Goal: Information Seeking & Learning: Compare options

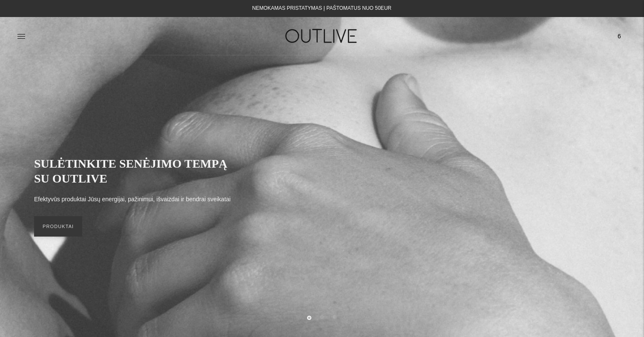
click at [20, 40] on link at bounding box center [21, 36] width 9 height 19
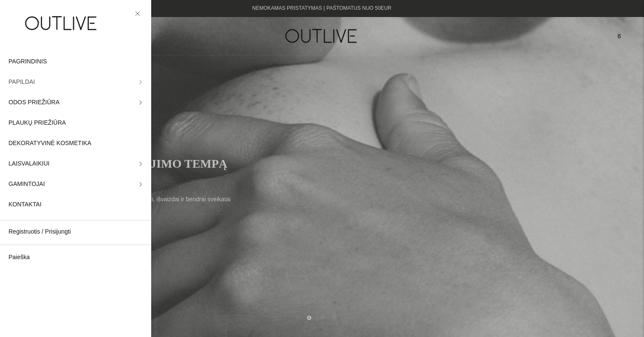
click at [60, 82] on link "PAPILDAI" at bounding box center [75, 82] width 151 height 20
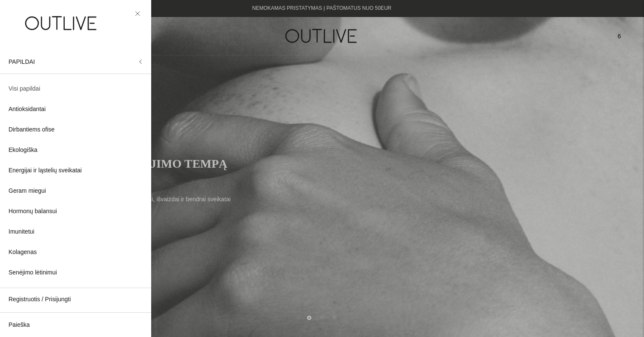
click at [52, 91] on link "Visi papildai" at bounding box center [75, 89] width 151 height 20
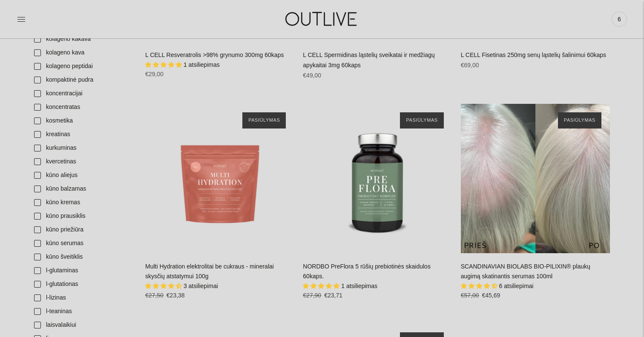
scroll to position [1362, 0]
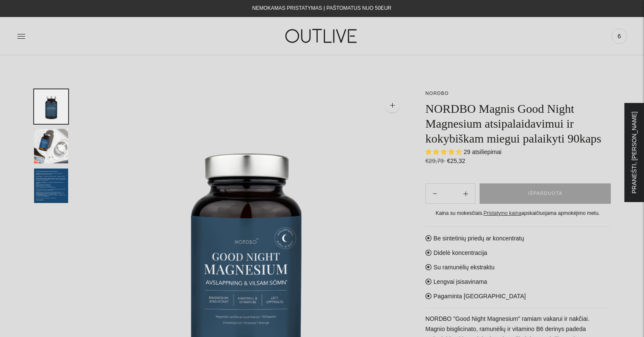
select select "**********"
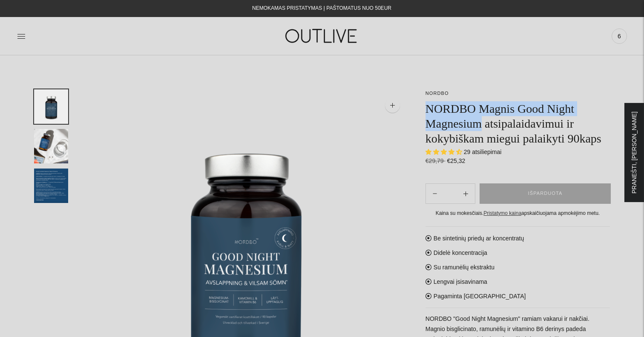
drag, startPoint x: 425, startPoint y: 104, endPoint x: 486, endPoint y: 131, distance: 66.5
click at [486, 131] on h1 "NORDBO Magnis Good Night Magnesium atsipalaidavimui ir kokybiškam miegui palaik…" at bounding box center [517, 123] width 184 height 45
copy h1 "NORDBO Magnis Good Night Magnesium"
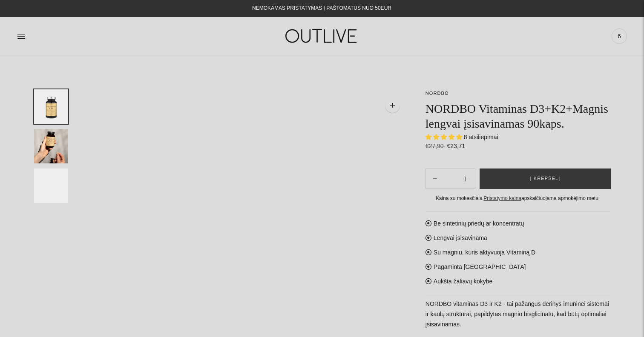
select select "**********"
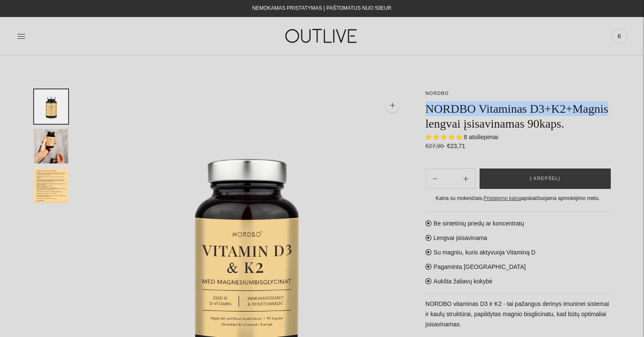
drag, startPoint x: 428, startPoint y: 106, endPoint x: 512, endPoint y: 128, distance: 86.6
click at [512, 128] on h1 "NORDBO Vitaminas D3+K2+Magnis lengvai įsisavinamas 90kaps." at bounding box center [517, 116] width 184 height 30
copy h1 "NORDBO Vitaminas D3+K2+Magnis"
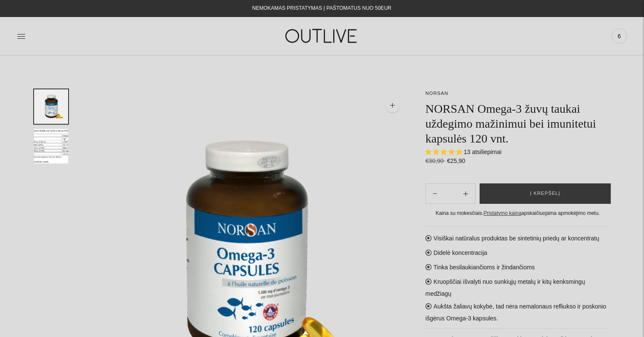
select select "**********"
copy h1 "NORSAN Omega-3"
drag, startPoint x: 427, startPoint y: 110, endPoint x: 533, endPoint y: 107, distance: 105.2
click at [533, 107] on h1 "NORSAN Omega-3 žuvų taukai uždegimo mažinimui bei imunitetui kapsulės 120 vnt." at bounding box center [517, 123] width 184 height 45
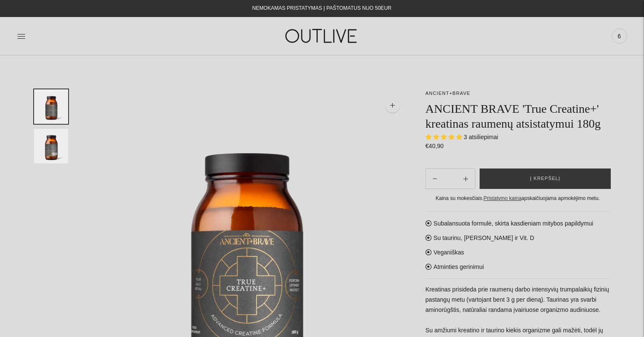
select select "**********"
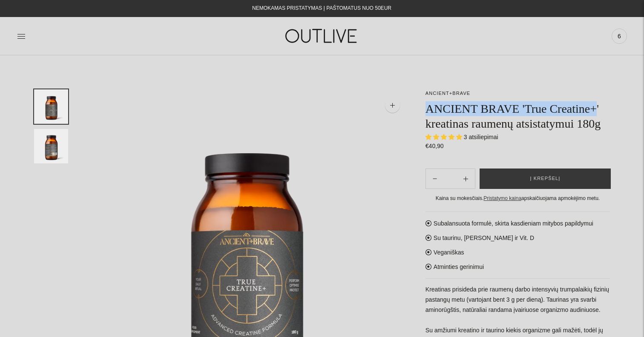
drag, startPoint x: 428, startPoint y: 115, endPoint x: 478, endPoint y: 130, distance: 52.1
click at [478, 130] on h1 "ANCIENT BRAVE 'True Creatine+' kreatinas raumenų atsistatymui 180g" at bounding box center [517, 116] width 184 height 30
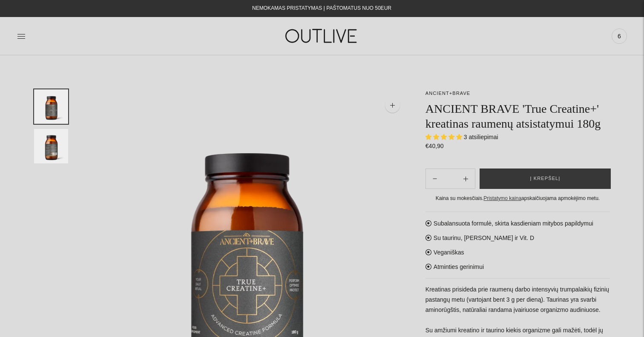
click at [482, 117] on h1 "ANCIENT BRAVE 'True Creatine+' kreatinas raumenų atsistatymui 180g" at bounding box center [517, 116] width 184 height 30
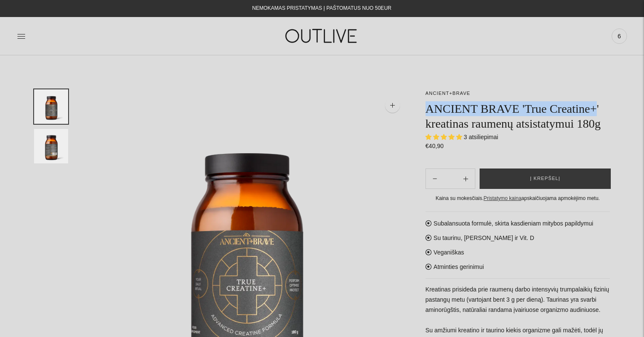
drag, startPoint x: 477, startPoint y: 122, endPoint x: 418, endPoint y: 107, distance: 61.0
copy h1 "ANCIENT BRAVE 'True Creatine+"
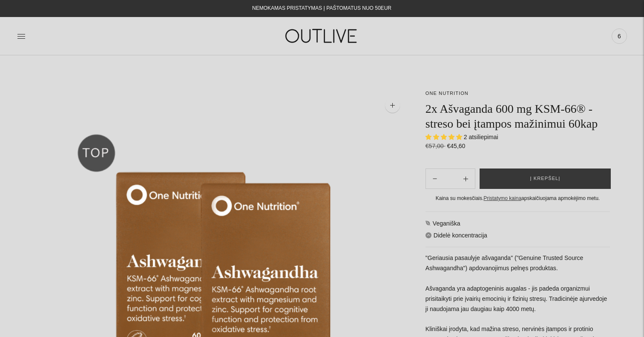
select select "**********"
drag, startPoint x: 443, startPoint y: 107, endPoint x: 574, endPoint y: 110, distance: 131.2
click at [574, 110] on h1 "2x Ašvaganda 600 mg KSM-66® - streso bei įtampos mažinimui 60kap" at bounding box center [517, 116] width 184 height 30
copy h1 "Ašvaganda 600 mg KSM-66®"
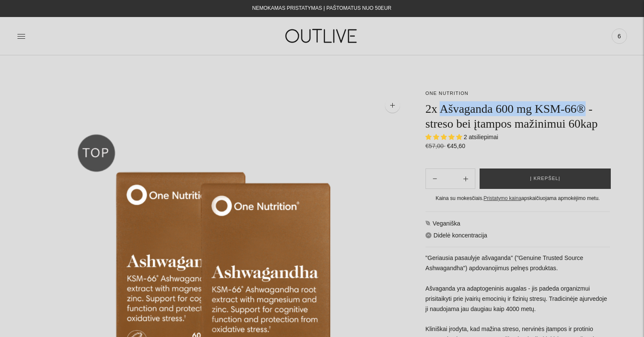
drag, startPoint x: 442, startPoint y: 108, endPoint x: 596, endPoint y: 109, distance: 153.3
click at [596, 109] on h1 "2x Ašvaganda 600 mg KSM-66® - streso bei įtampos mažinimui 60kap" at bounding box center [517, 116] width 184 height 30
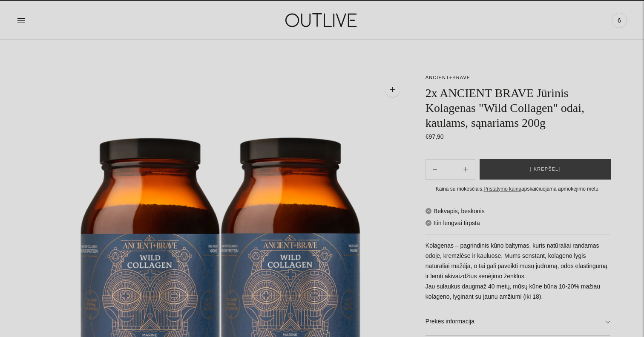
scroll to position [22, 0]
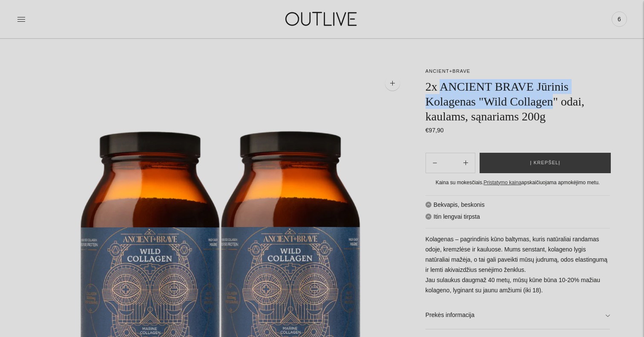
drag, startPoint x: 441, startPoint y: 85, endPoint x: 560, endPoint y: 106, distance: 120.7
click at [560, 106] on h1 "2x ANCIENT BRAVE Jūrinis Kolagenas "Wild Collagen" odai, kaulams, sąnariams 200g" at bounding box center [517, 101] width 184 height 45
copy h1 "ANCIENT BRAVE Jūrinis Kolagenas "Wild Collagen"
